Goal: Task Accomplishment & Management: Complete application form

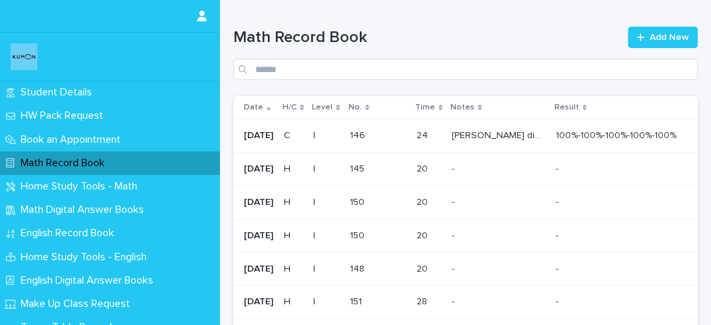
click at [534, 139] on p "[PERSON_NAME] did an excellent job in the worksheet; very accurate work and goo…" at bounding box center [500, 134] width 96 height 14
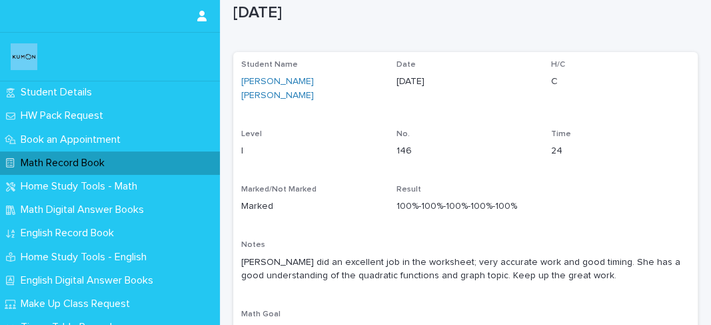
scroll to position [35, 0]
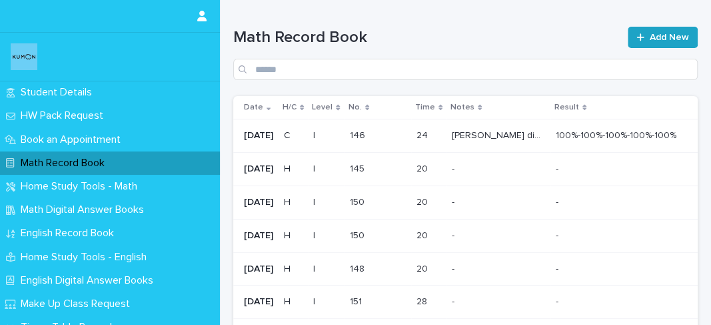
click at [653, 36] on span "Add New" at bounding box center [669, 37] width 39 height 9
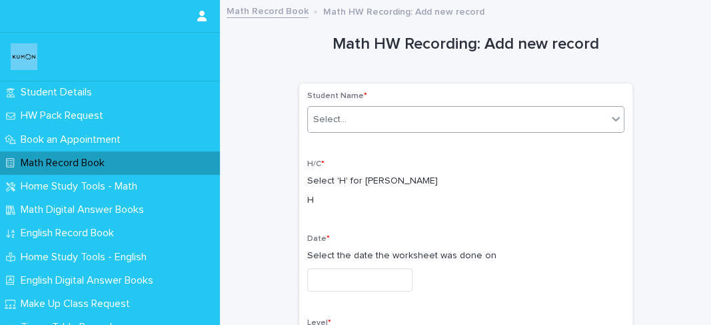
click at [420, 119] on div "Select..." at bounding box center [457, 120] width 299 height 22
click at [419, 121] on div "Select..." at bounding box center [457, 120] width 299 height 22
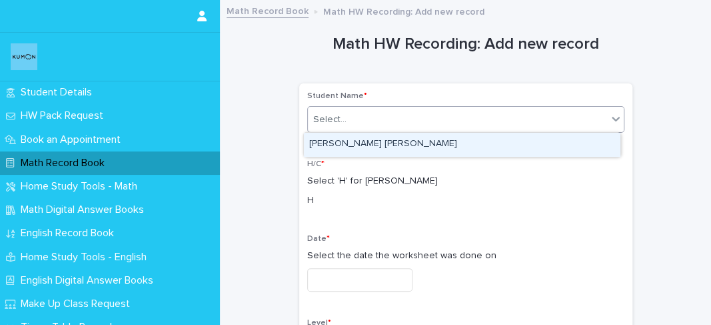
click at [409, 139] on div "[PERSON_NAME] [PERSON_NAME]" at bounding box center [462, 144] width 316 height 23
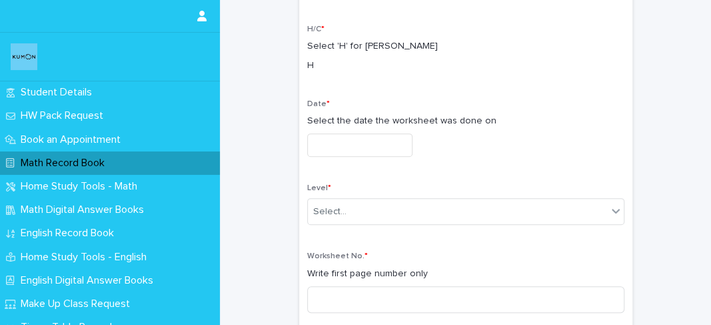
scroll to position [135, 0]
click at [383, 144] on input "text" at bounding box center [359, 144] width 105 height 23
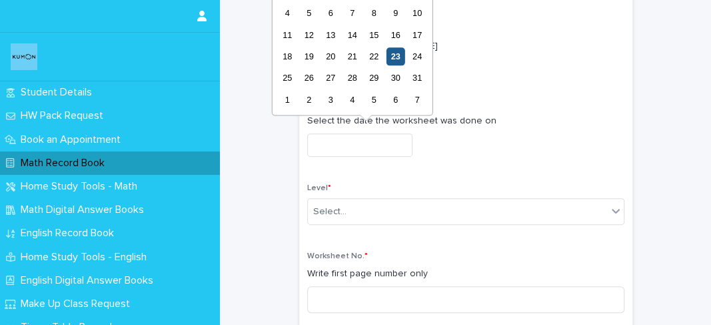
click at [392, 59] on div "23" at bounding box center [396, 56] width 18 height 18
type input "**********"
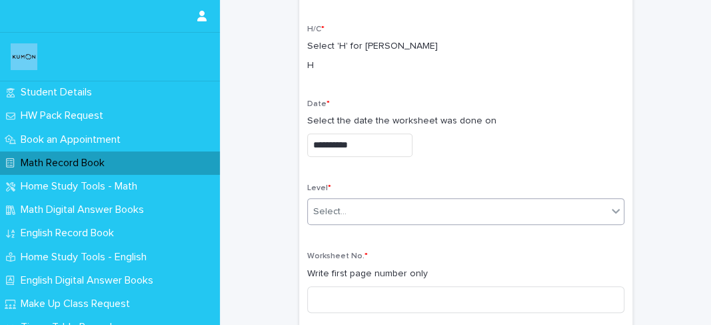
click at [361, 213] on div "Select..." at bounding box center [457, 212] width 299 height 22
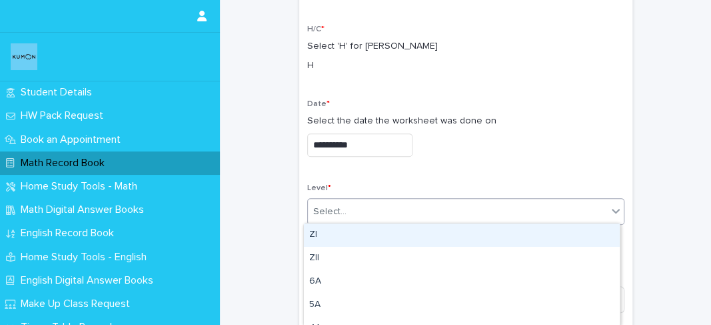
type input "*"
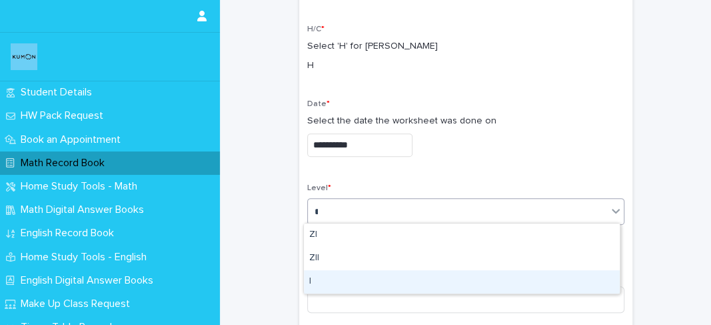
click at [317, 270] on div "I" at bounding box center [462, 281] width 316 height 23
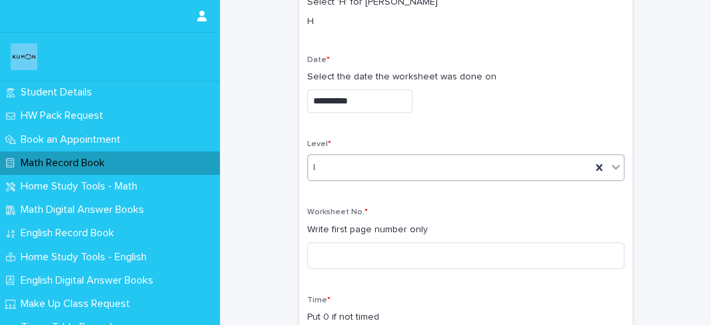
scroll to position [183, 0]
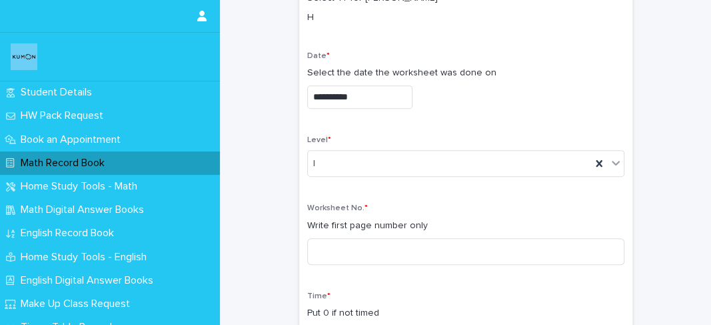
click at [594, 133] on div "**********" at bounding box center [465, 221] width 317 height 625
click at [545, 159] on div "I" at bounding box center [449, 164] width 283 height 22
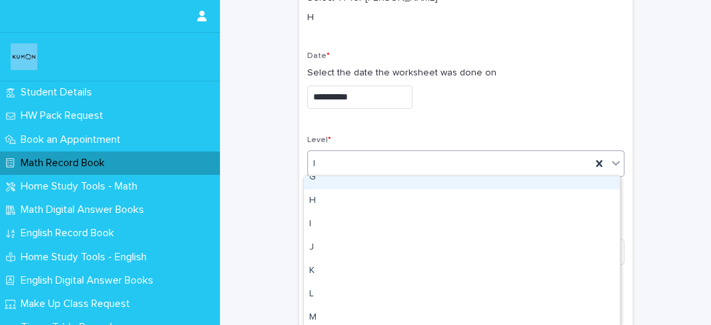
click at [462, 107] on div "**********" at bounding box center [465, 85] width 317 height 68
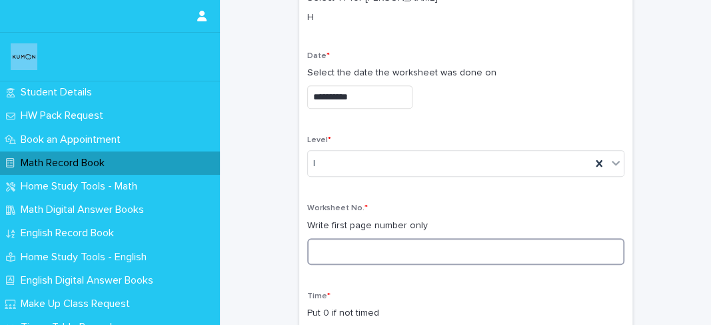
click at [369, 256] on input at bounding box center [465, 251] width 317 height 27
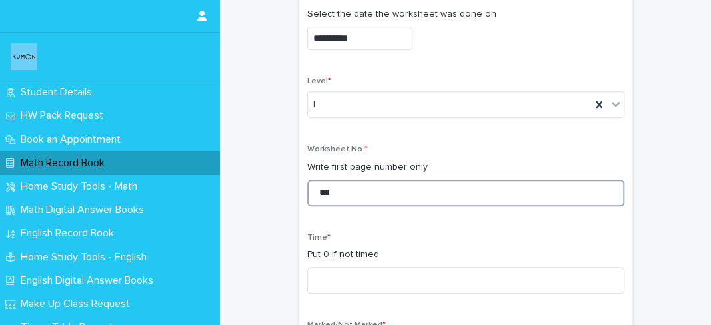
scroll to position [245, 0]
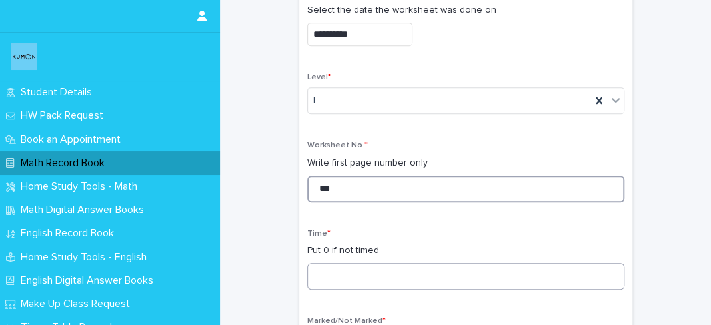
type input "***"
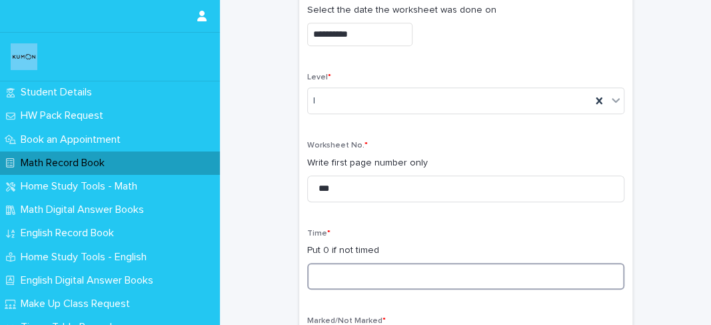
click at [352, 269] on input at bounding box center [465, 276] width 317 height 27
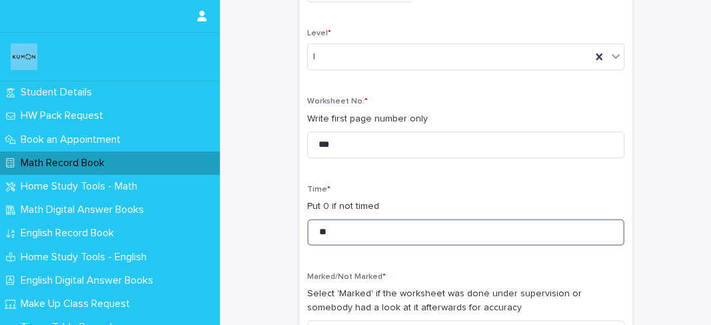
scroll to position [366, 0]
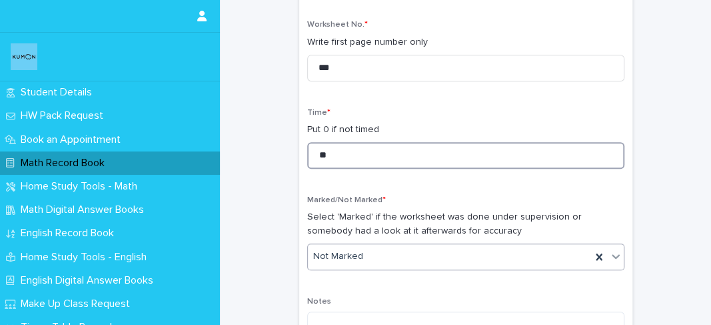
type input "**"
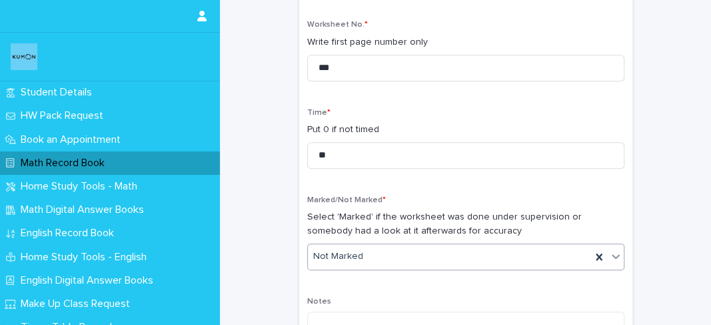
click at [343, 262] on div "Not Marked" at bounding box center [449, 256] width 283 height 22
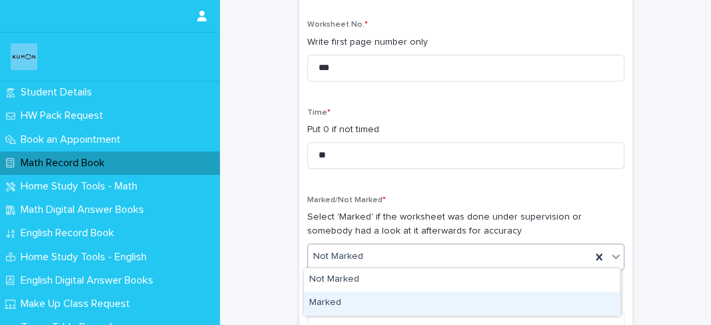
click at [339, 292] on div "Marked" at bounding box center [462, 302] width 316 height 23
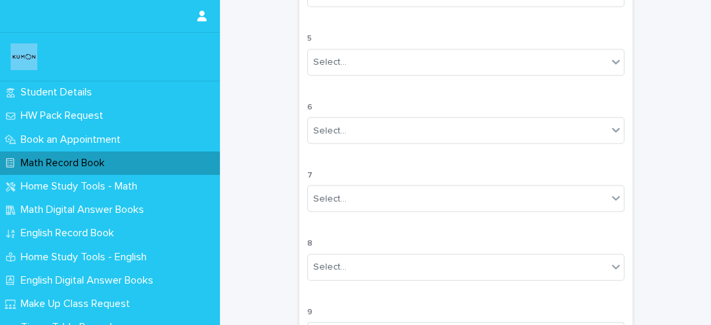
scroll to position [1310, 0]
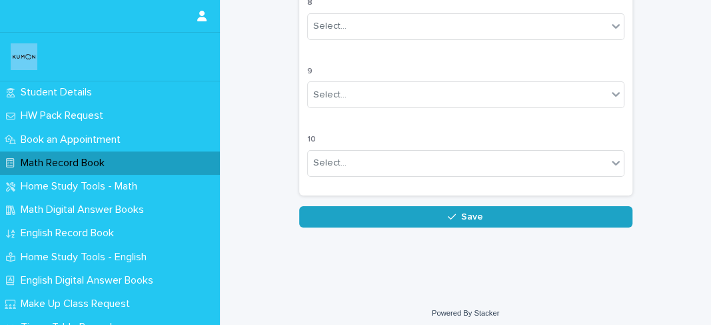
click at [356, 207] on button "Save" at bounding box center [465, 216] width 333 height 21
